Goal: Task Accomplishment & Management: Manage account settings

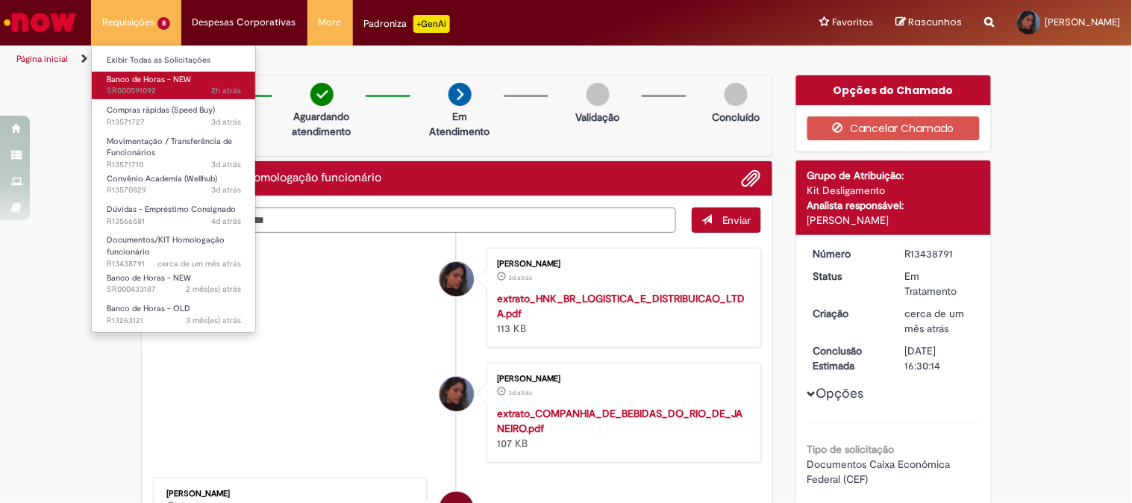
click at [158, 87] on span "2h atrás 2 horas atrás SR000591092" at bounding box center [174, 91] width 134 height 12
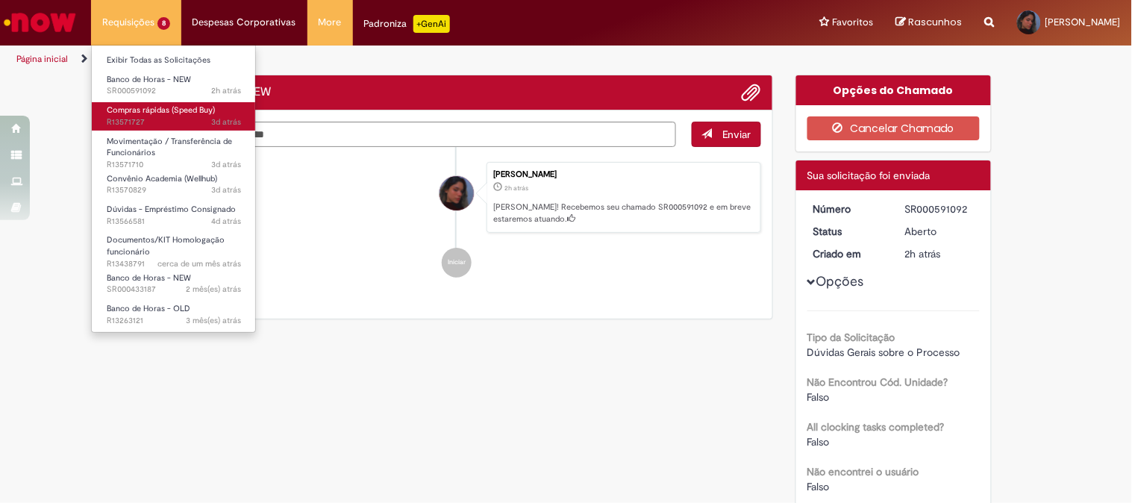
click at [122, 118] on span "3d atrás 3 dias atrás R13571727" at bounding box center [174, 122] width 134 height 12
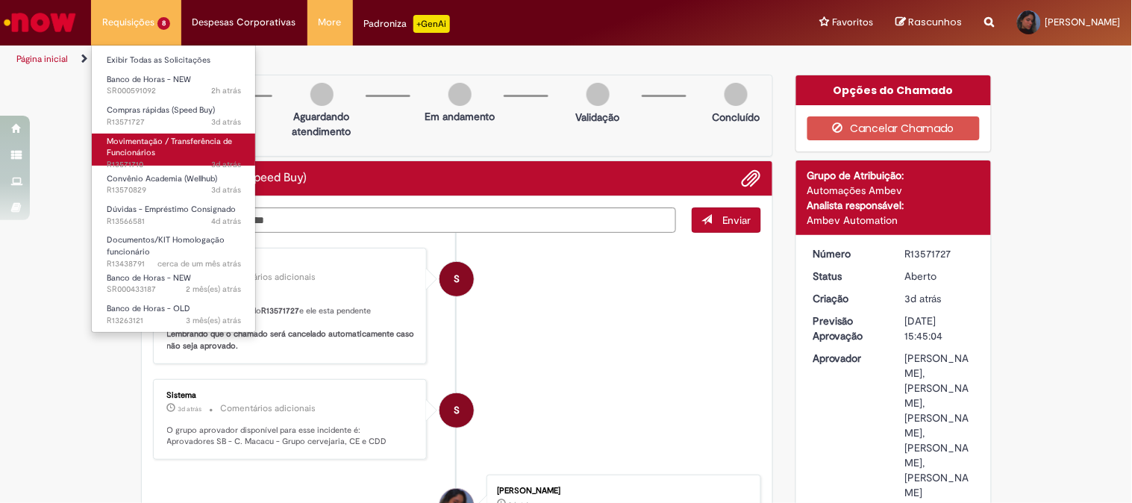
click at [146, 136] on span "Movimentação / Transferência de Funcionários" at bounding box center [169, 147] width 125 height 23
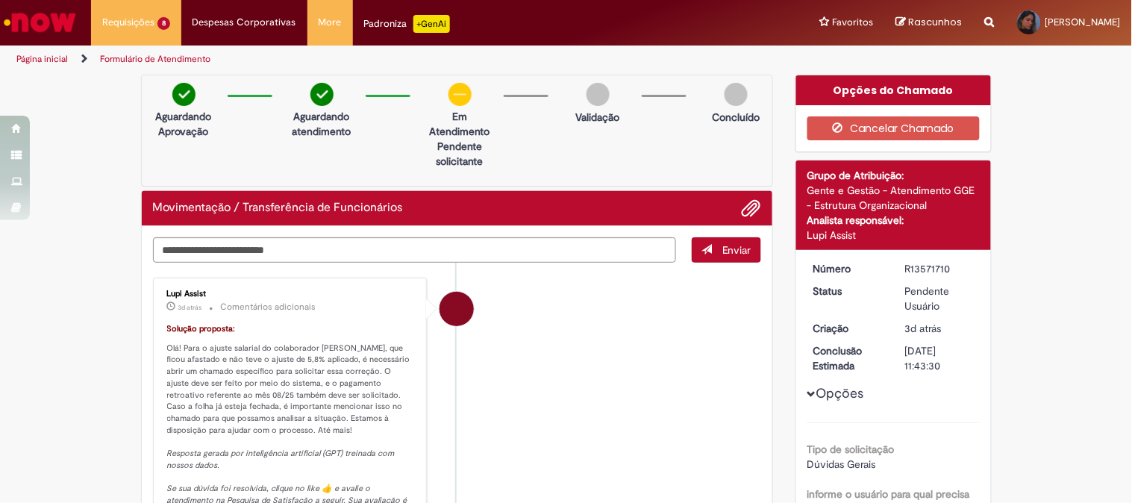
scroll to position [248, 0]
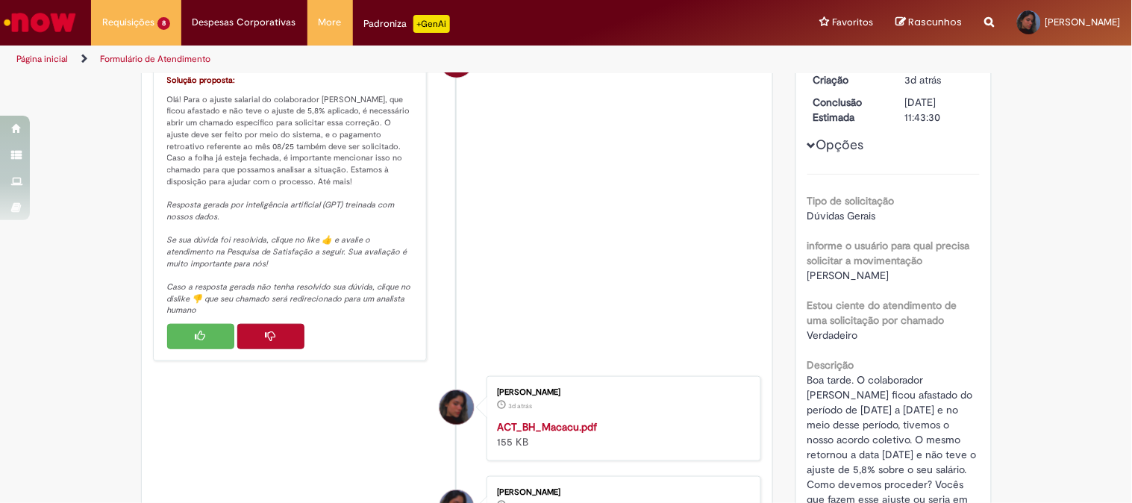
click at [276, 339] on button "Histórico de tíquete" at bounding box center [270, 336] width 67 height 25
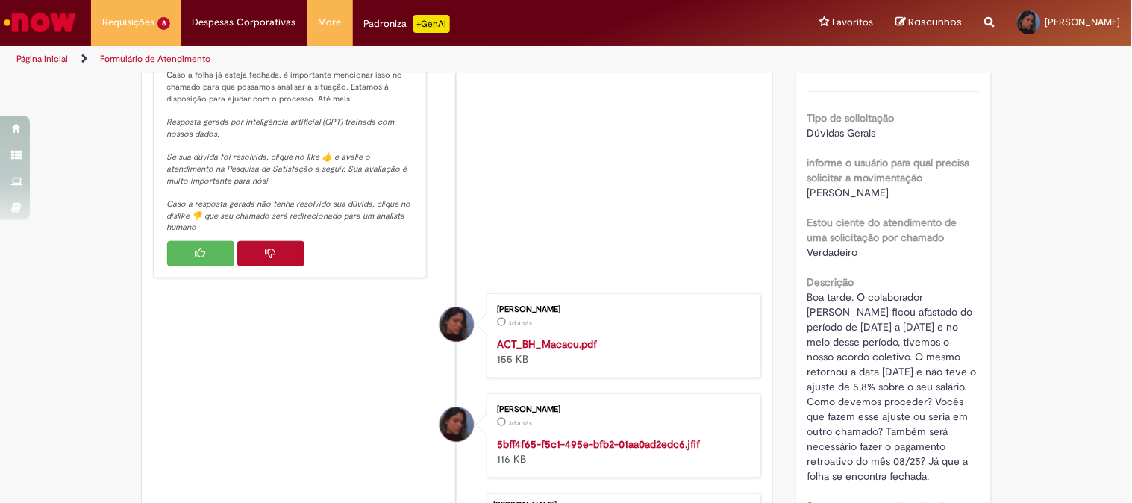
scroll to position [301, 0]
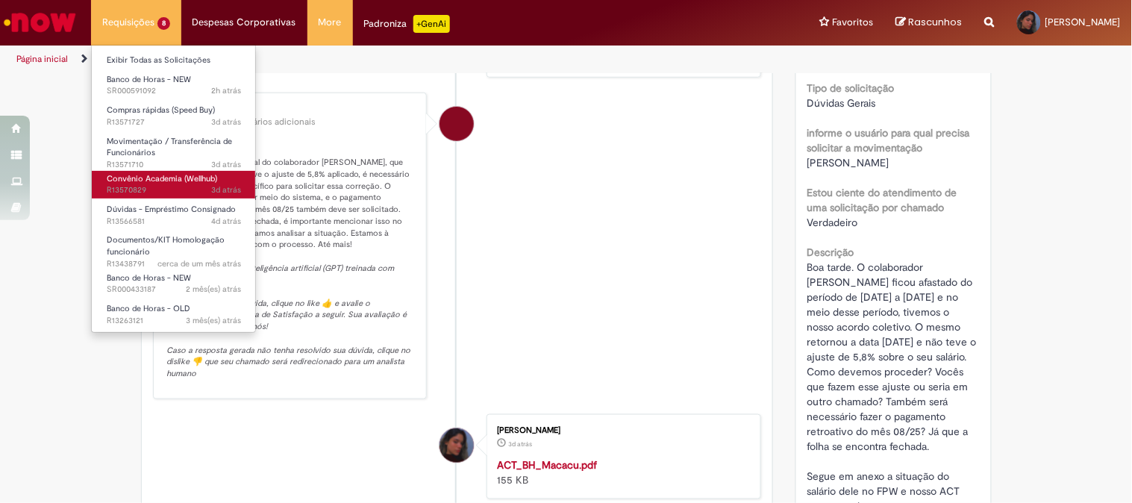
click at [198, 187] on span "3d atrás 3 dias atrás R13570829" at bounding box center [174, 190] width 134 height 12
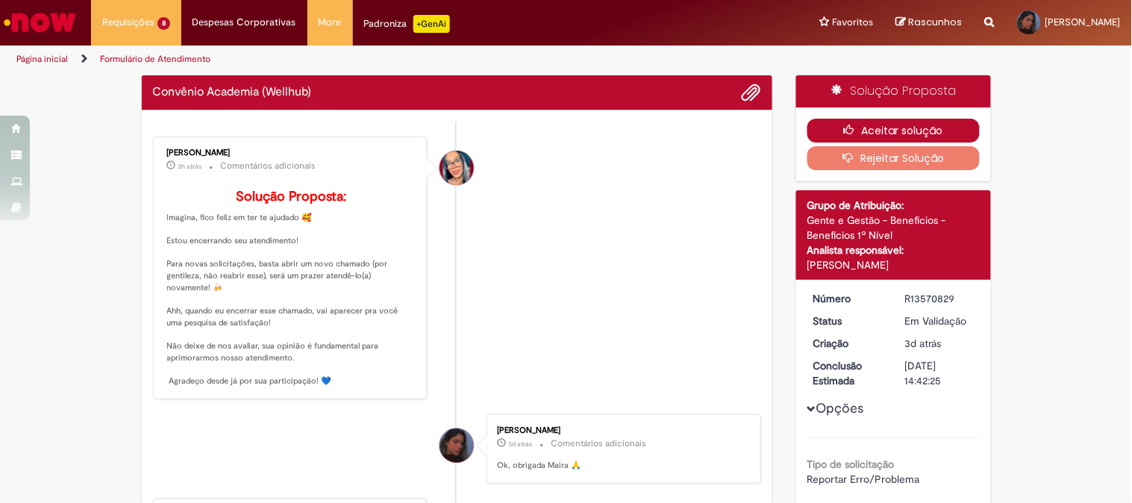
click at [916, 120] on button "Aceitar solução" at bounding box center [893, 131] width 172 height 24
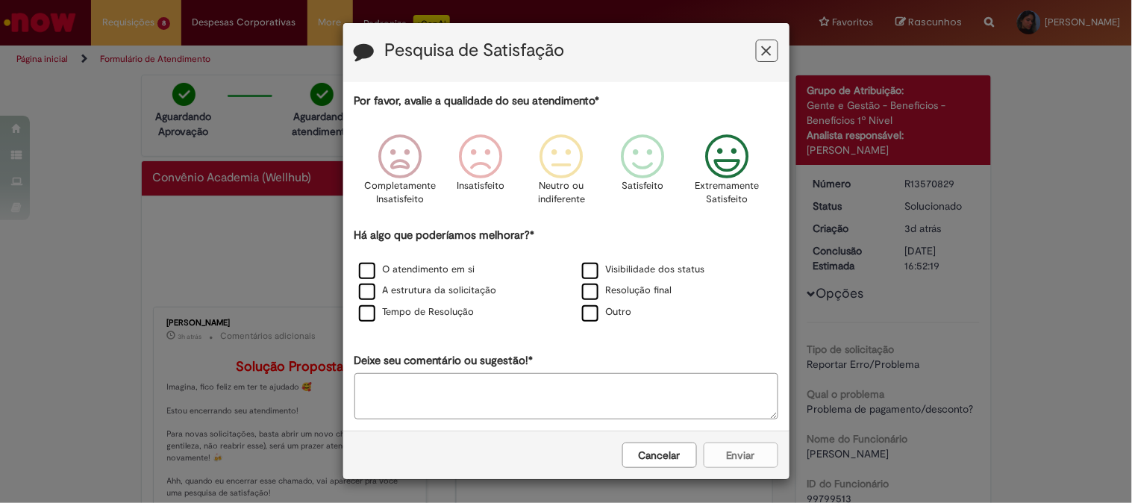
click at [711, 151] on icon "Feedback" at bounding box center [727, 156] width 56 height 45
click at [582, 274] on label "Visibilidade dos status" at bounding box center [643, 270] width 123 height 14
click at [587, 295] on label "Resolução final" at bounding box center [627, 291] width 90 height 14
click at [418, 267] on label "O atendimento em si" at bounding box center [417, 270] width 116 height 14
click at [418, 314] on label "Tempo de Resolução" at bounding box center [417, 312] width 116 height 14
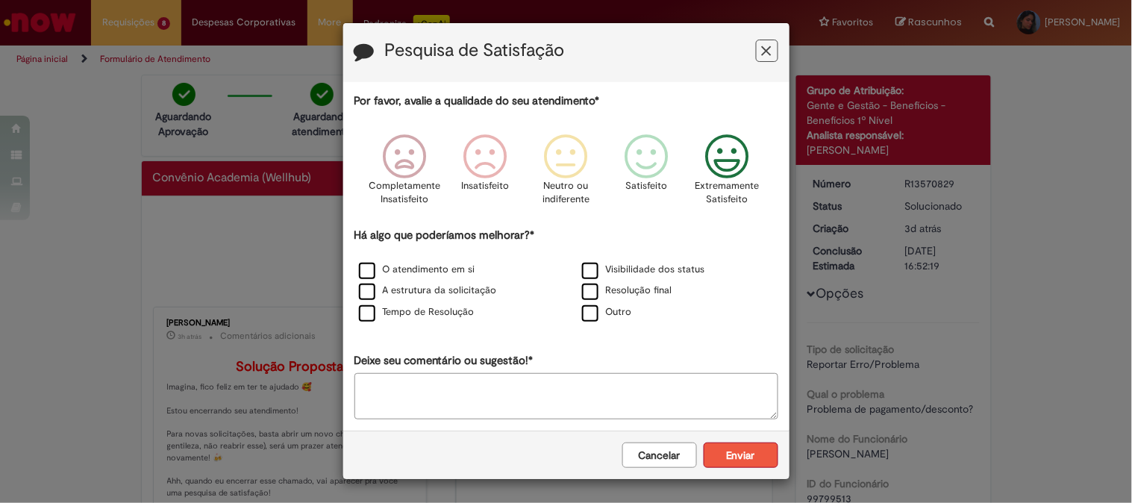
click at [736, 456] on button "Enviar" at bounding box center [741, 454] width 75 height 25
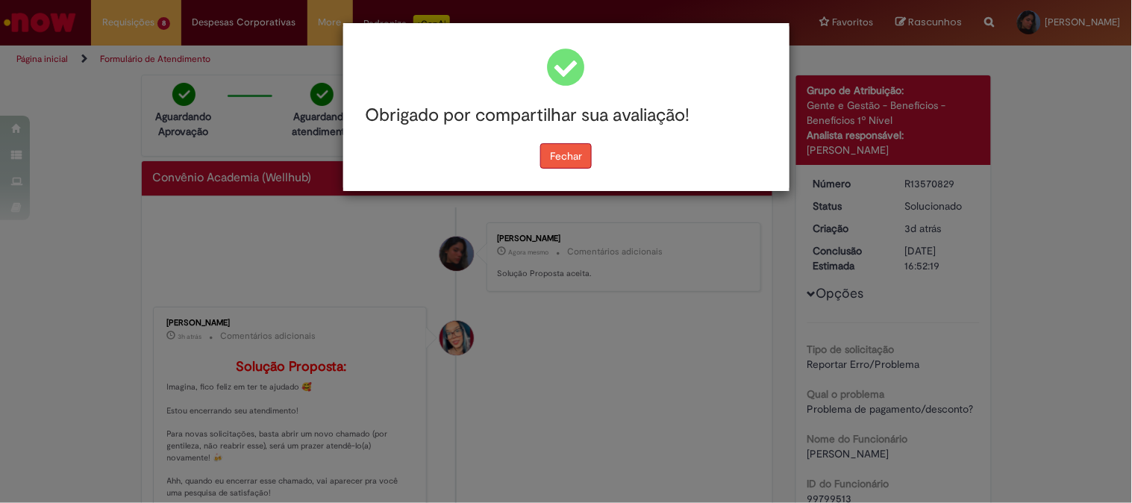
click at [581, 154] on button "Fechar" at bounding box center [565, 155] width 51 height 25
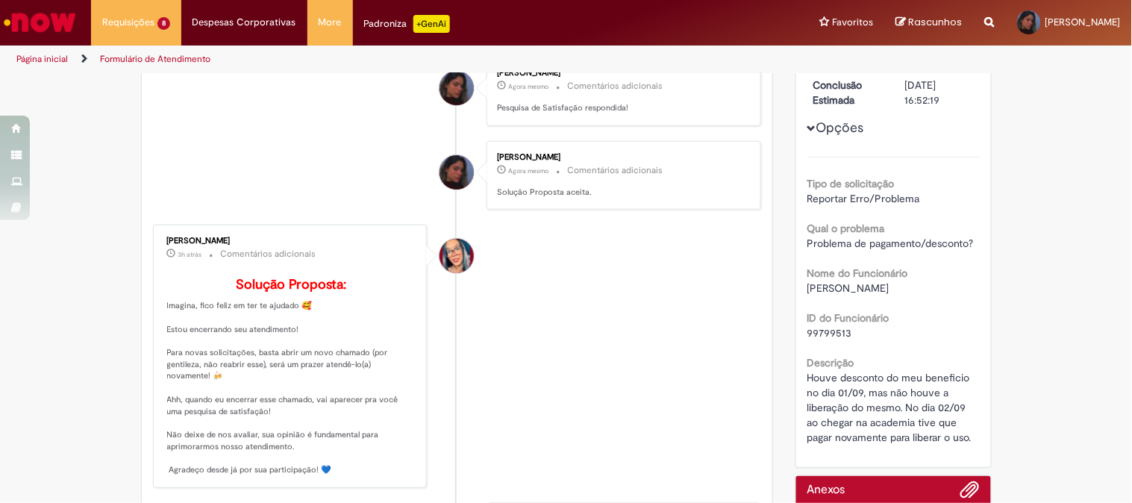
scroll to position [331, 0]
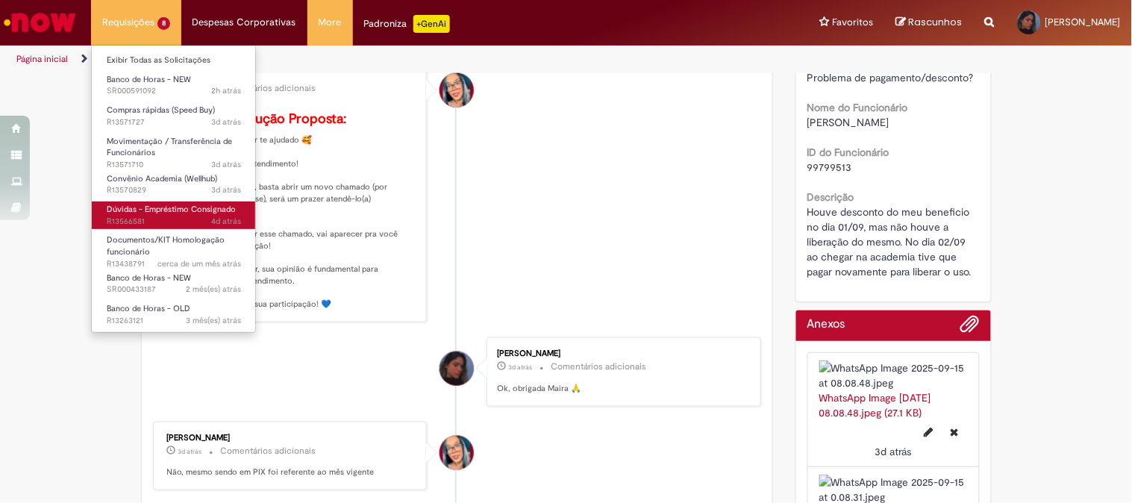
click at [134, 222] on span "4d atrás 4 dias atrás R13566581" at bounding box center [174, 222] width 134 height 12
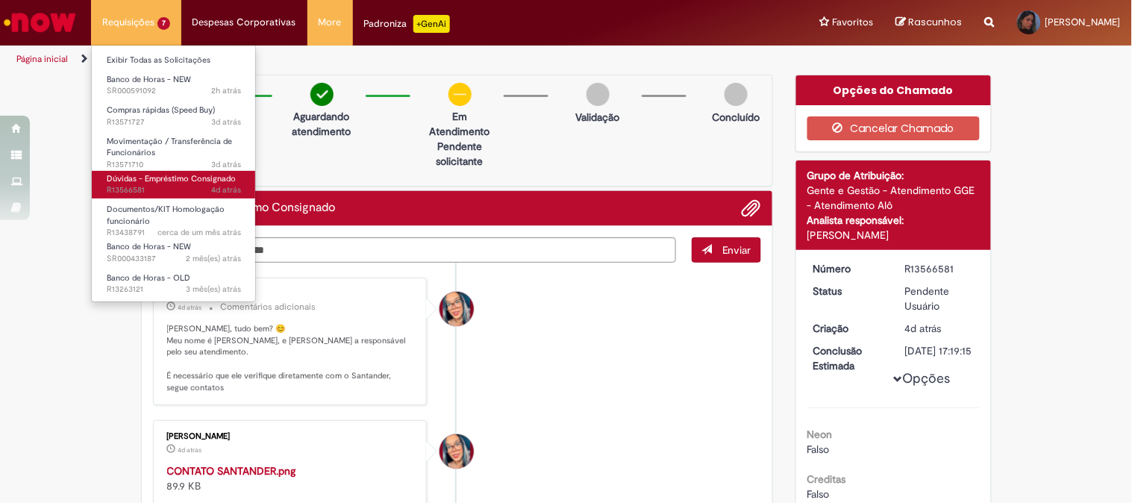
click at [158, 176] on span "Dúvidas - Empréstimo Consignado" at bounding box center [171, 178] width 129 height 11
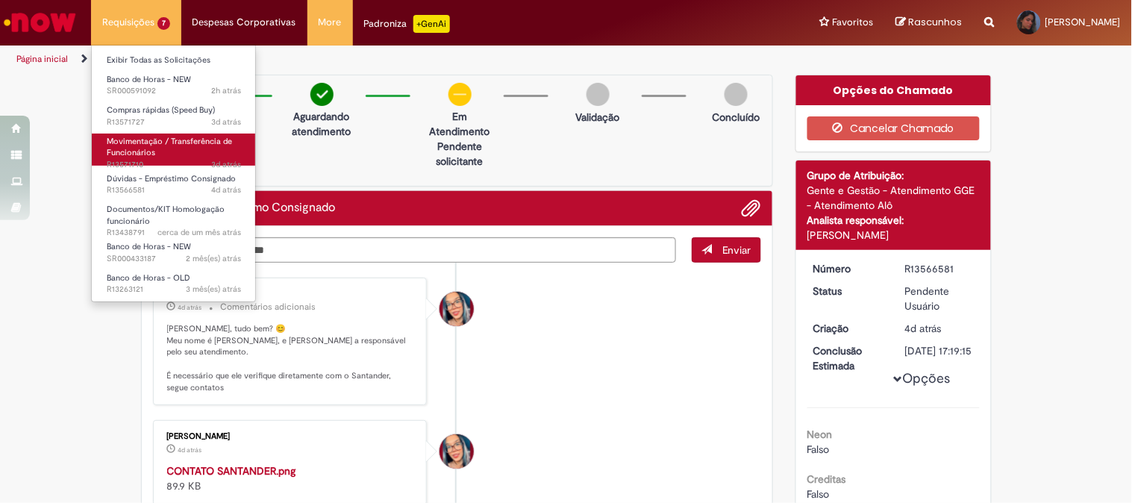
click at [174, 151] on link "Movimentação / Transferência de Funcionários 3d atrás 3 dias atrás R13571710" at bounding box center [174, 150] width 164 height 32
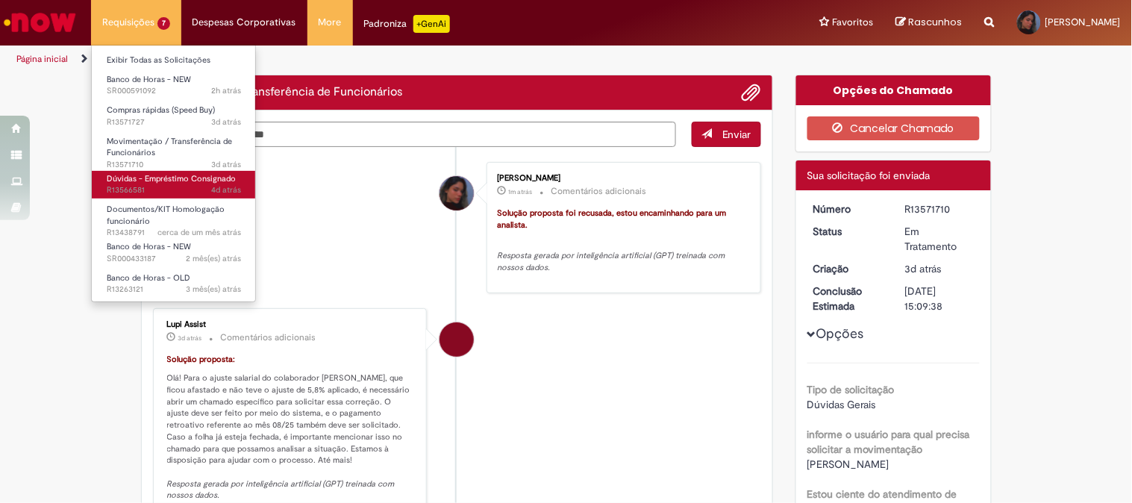
click at [162, 175] on span "Dúvidas - Empréstimo Consignado" at bounding box center [171, 178] width 129 height 11
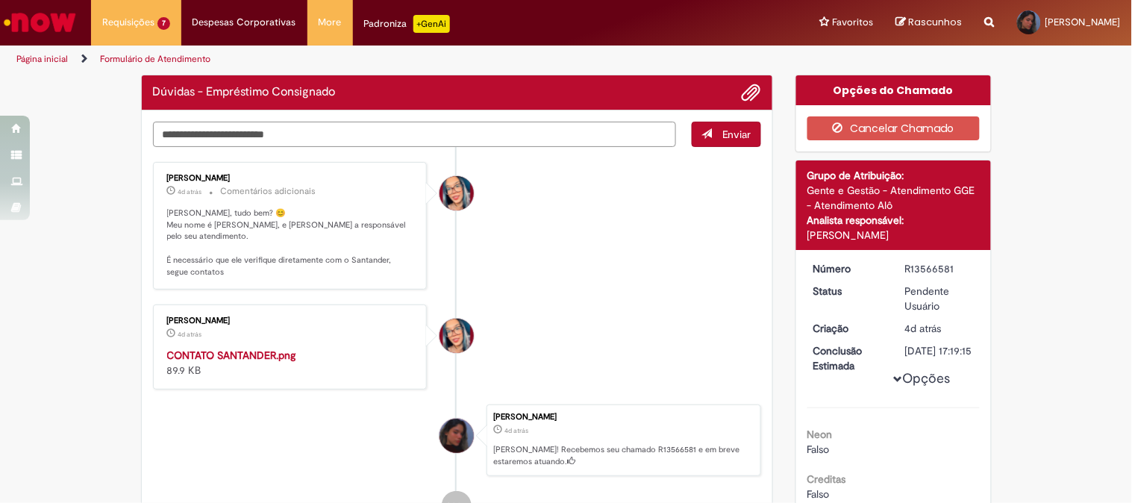
click at [304, 132] on textarea "Digite sua mensagem aqui..." at bounding box center [415, 134] width 524 height 25
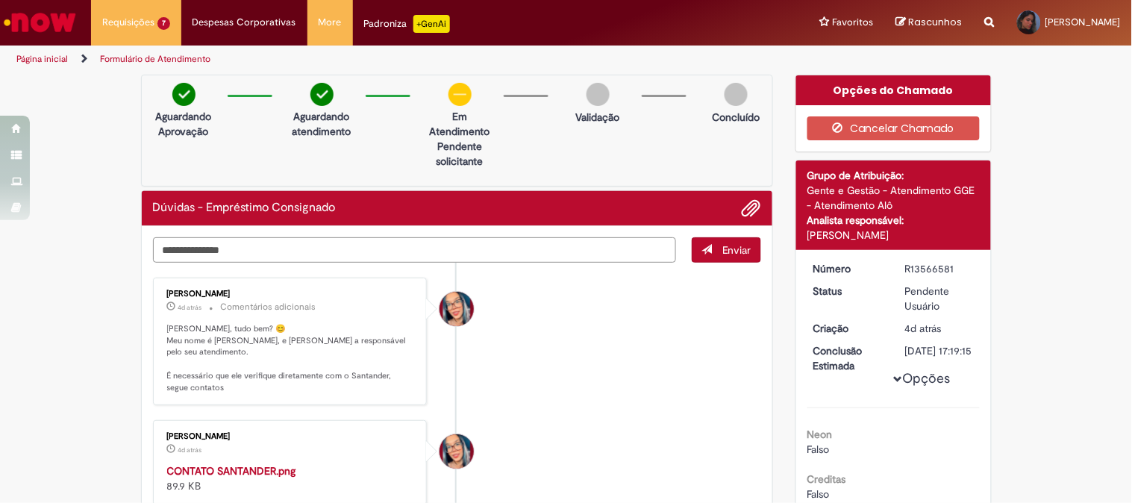
type textarea "**********"
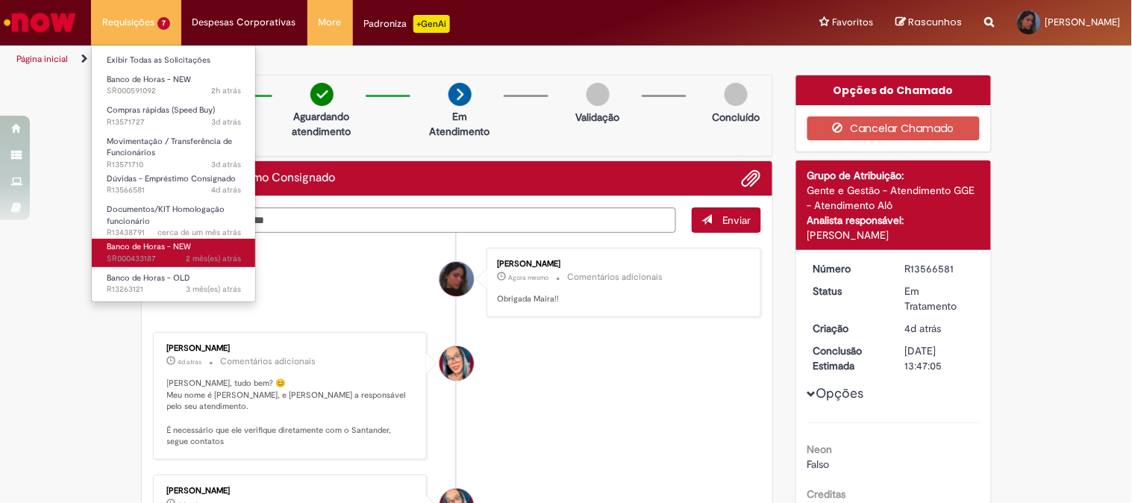
click at [166, 249] on span "Banco de Horas - NEW" at bounding box center [149, 246] width 84 height 11
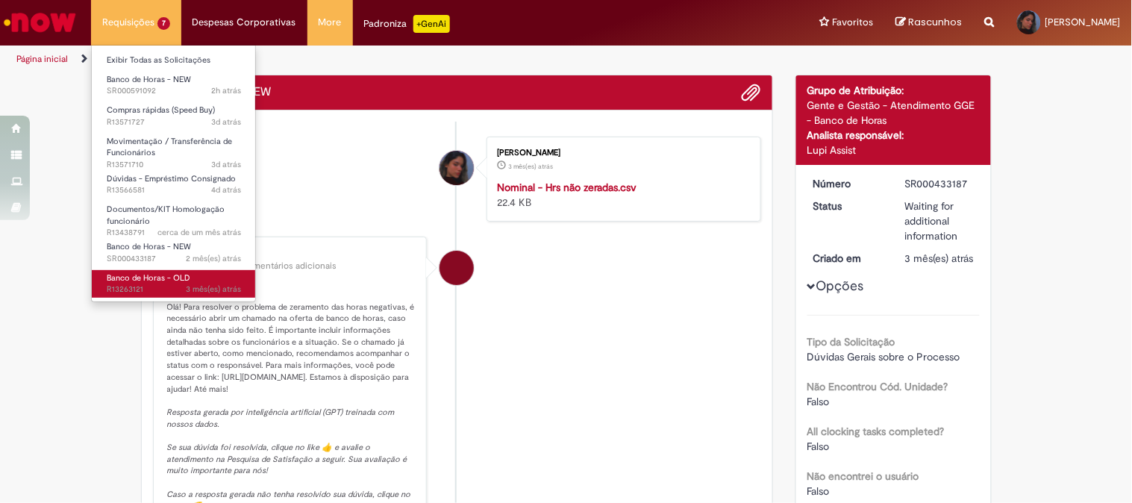
click at [147, 271] on link "Banco de Horas - OLD 3 mês(es) atrás 3 meses atrás R13263121" at bounding box center [174, 284] width 164 height 28
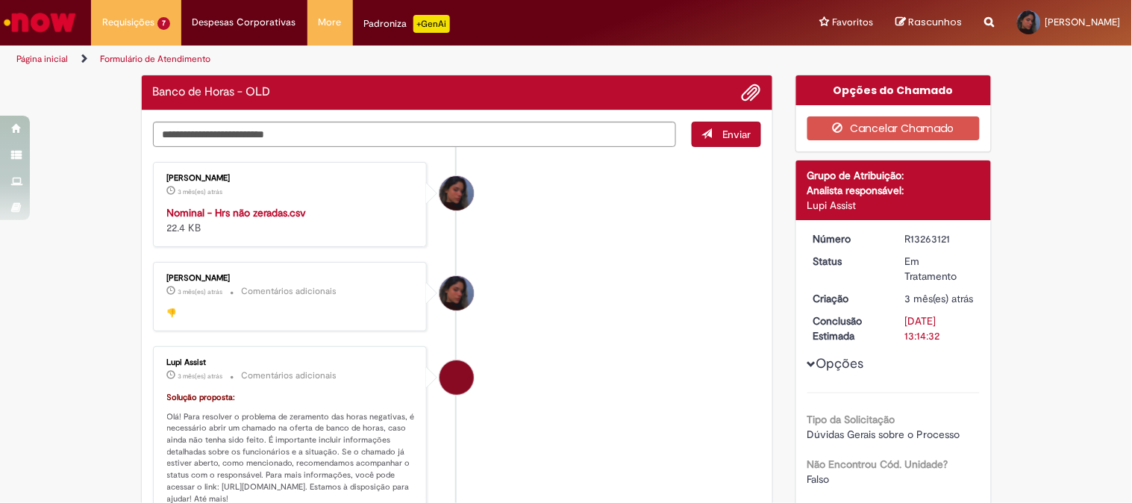
click at [632, 272] on li "[PERSON_NAME] 3 mês(es) atrás 3 meses atrás Comentários adicionais 👎" at bounding box center [457, 296] width 609 height 69
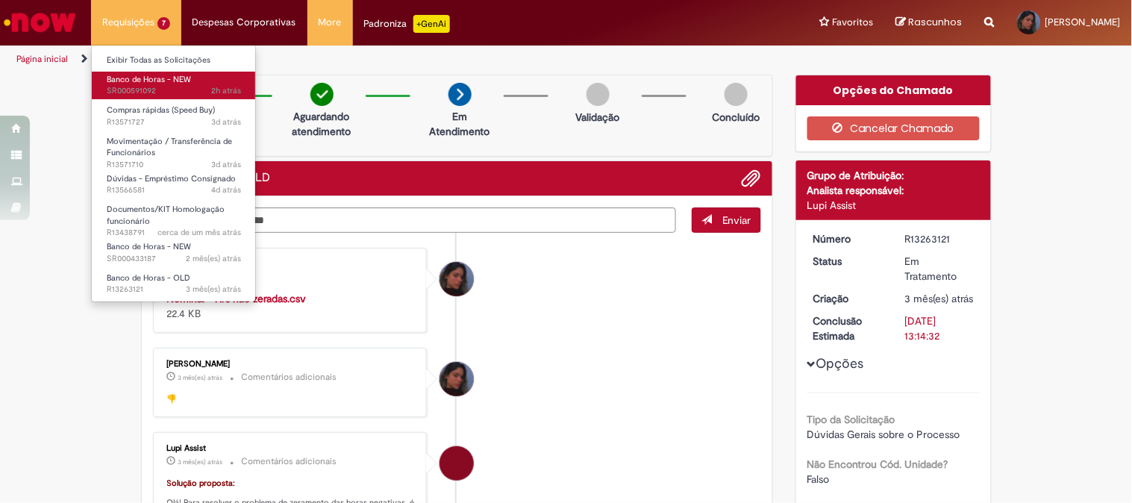
click at [173, 84] on link "Banco de Horas - NEW 2h atrás 2 horas atrás SR000591092" at bounding box center [174, 86] width 164 height 28
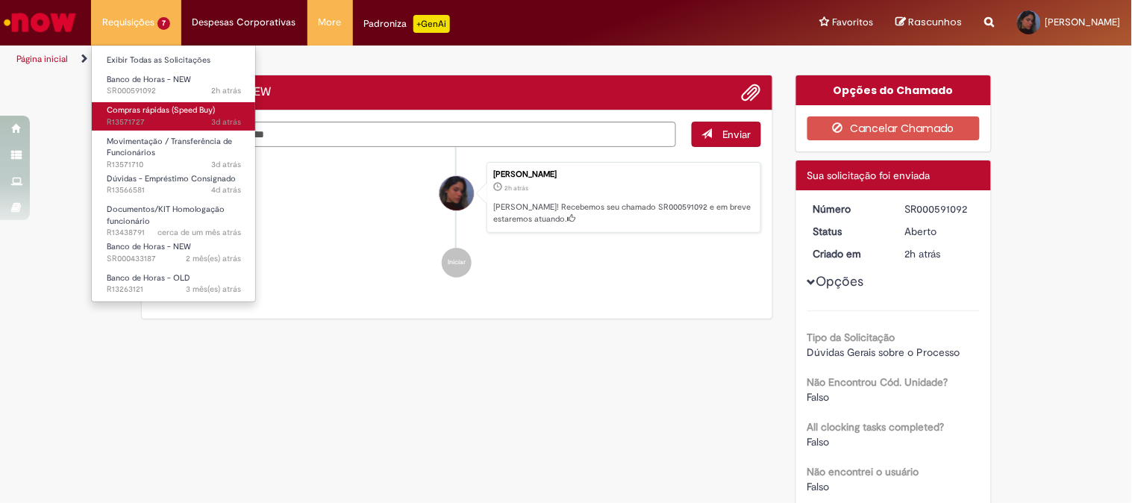
click at [168, 110] on span "Compras rápidas (Speed Buy)" at bounding box center [161, 109] width 108 height 11
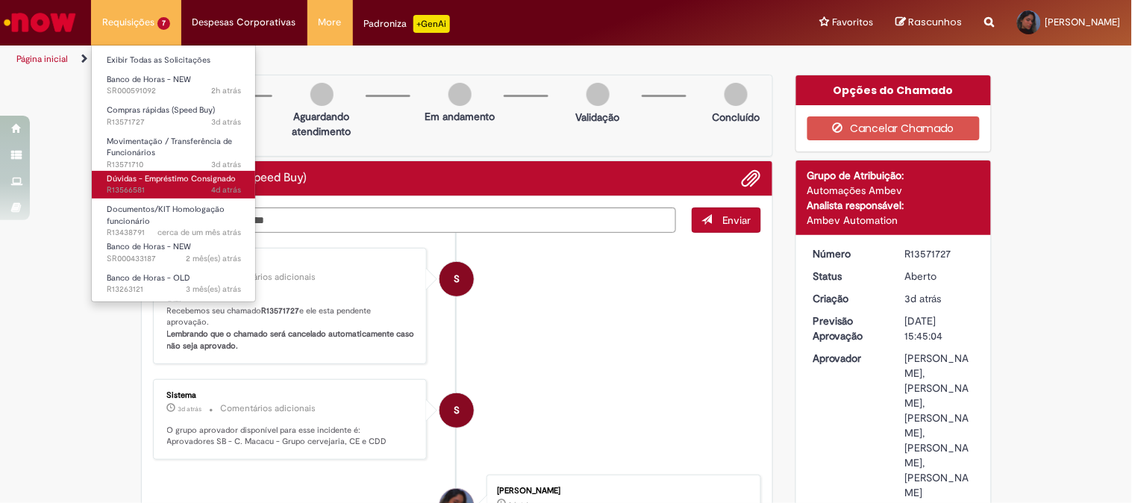
click at [174, 175] on span "Dúvidas - Empréstimo Consignado" at bounding box center [171, 178] width 129 height 11
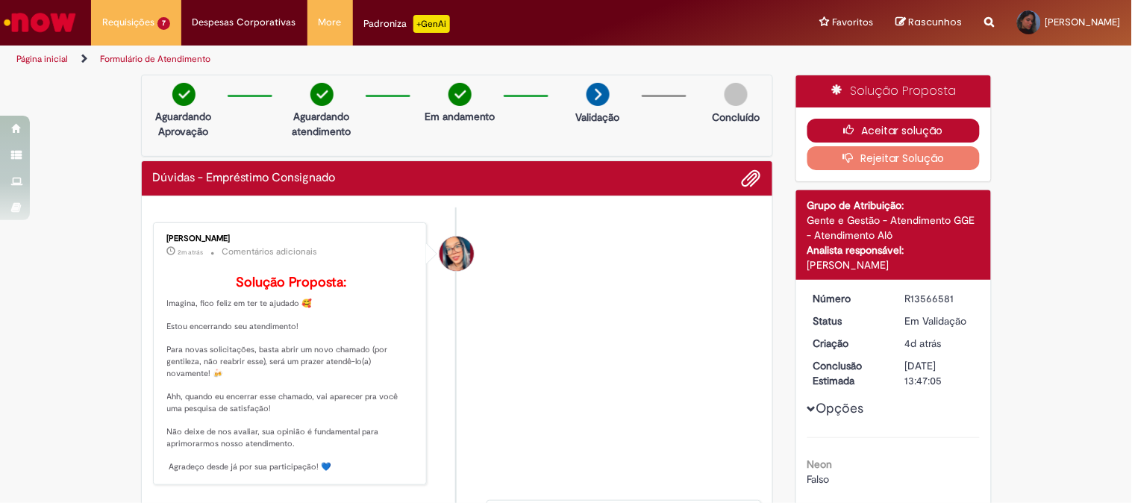
click at [834, 129] on button "Aceitar solução" at bounding box center [893, 131] width 172 height 24
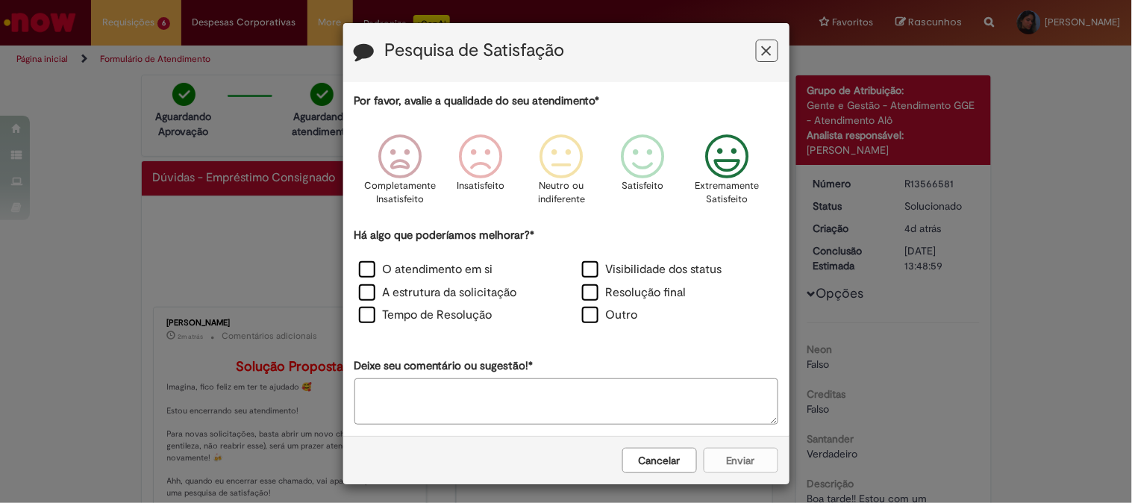
click at [735, 168] on icon "Feedback" at bounding box center [727, 156] width 56 height 45
click at [582, 273] on label "Visibilidade dos status" at bounding box center [652, 269] width 140 height 17
click at [584, 290] on label "Resolução final" at bounding box center [634, 292] width 104 height 17
click at [436, 267] on label "O atendimento em si" at bounding box center [426, 269] width 134 height 17
click at [426, 318] on label "Tempo de Resolução" at bounding box center [426, 315] width 134 height 17
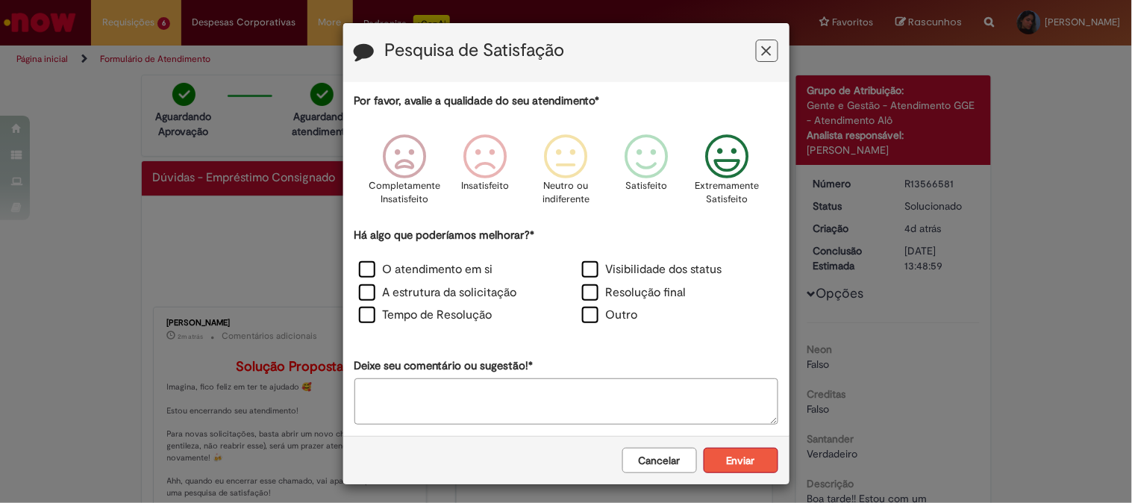
click at [720, 454] on button "Enviar" at bounding box center [741, 460] width 75 height 25
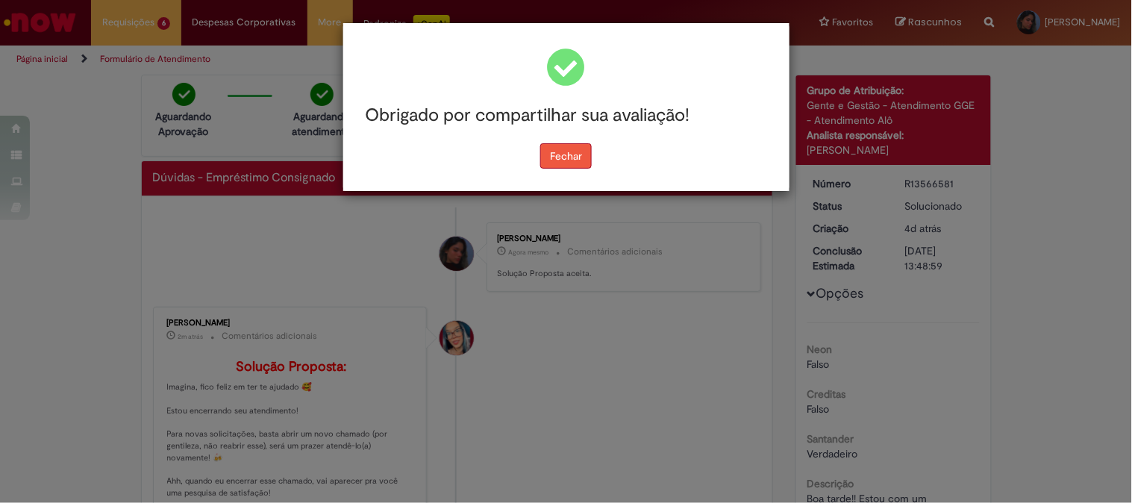
click at [555, 159] on button "Fechar" at bounding box center [565, 155] width 51 height 25
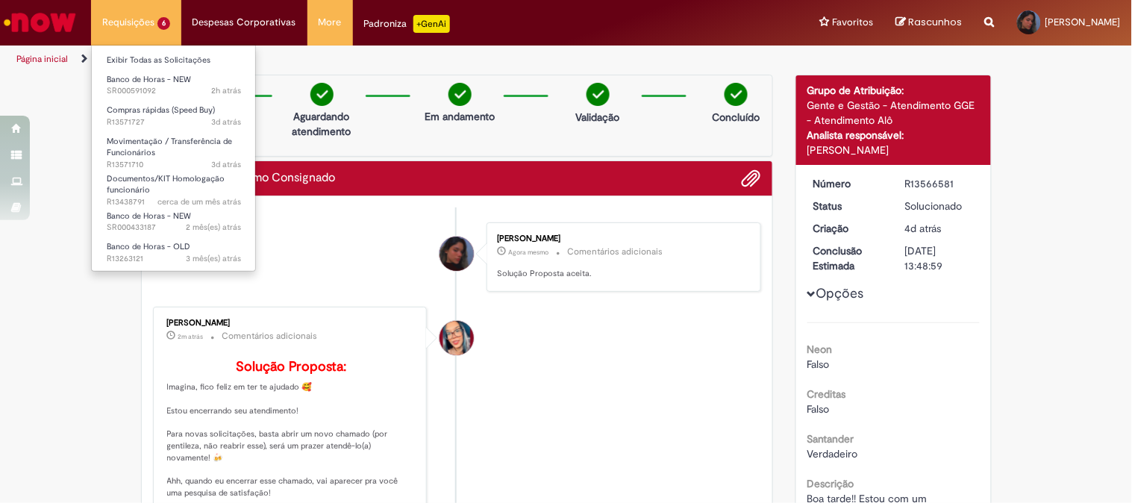
click at [159, 26] on li "Requisições 6 Exibir Todas as Solicitações Banco de Horas - NEW 2h atrás 2 hora…" at bounding box center [136, 22] width 90 height 45
